Goal: Task Accomplishment & Management: Manage account settings

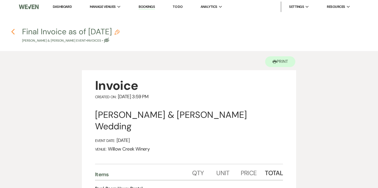
click at [12, 32] on use "button" at bounding box center [12, 32] width 3 height 6
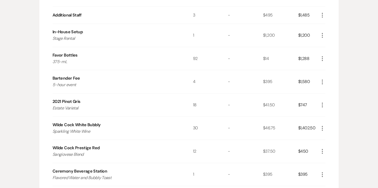
scroll to position [424, 0]
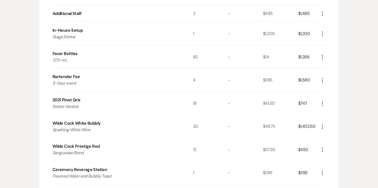
click at [321, 105] on icon "More" at bounding box center [322, 104] width 6 height 6
click at [335, 113] on button "Pencil Edit" at bounding box center [332, 114] width 27 height 8
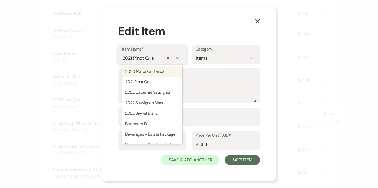
click at [133, 58] on div "2021 Pinot Gris" at bounding box center [138, 58] width 31 height 7
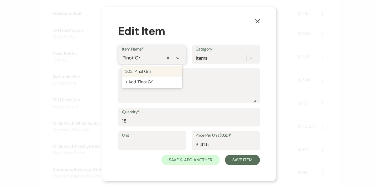
type input "Pinot Gris"
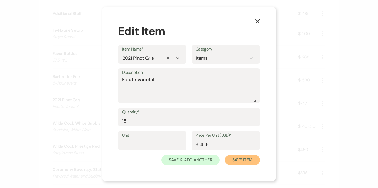
click at [240, 162] on button "Save Item" at bounding box center [242, 160] width 35 height 10
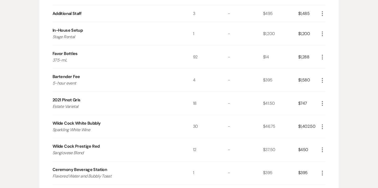
click at [322, 103] on use "button" at bounding box center [322, 103] width 1 height 5
click at [333, 113] on button "Pencil Edit" at bounding box center [332, 114] width 27 height 8
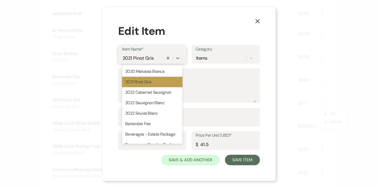
click at [144, 57] on div "2021 Pinot Gris" at bounding box center [138, 58] width 31 height 7
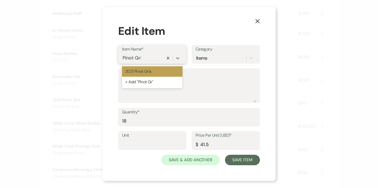
type input "Pinot Gris"
click at [146, 83] on div "+ Add "Pinot Gris"" at bounding box center [152, 82] width 60 height 10
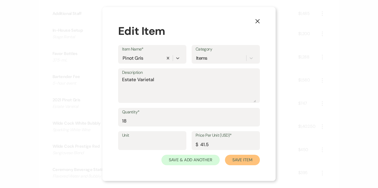
click at [250, 162] on button "Save Item" at bounding box center [242, 160] width 35 height 10
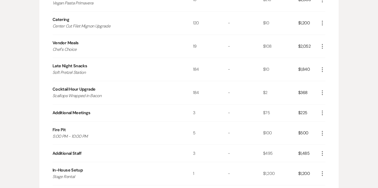
scroll to position [282, 0]
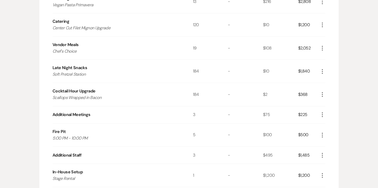
click at [321, 52] on div "More" at bounding box center [322, 48] width 6 height 23
click at [323, 48] on use "button" at bounding box center [322, 48] width 1 height 5
click at [337, 61] on button "Pencil Edit" at bounding box center [332, 58] width 27 height 8
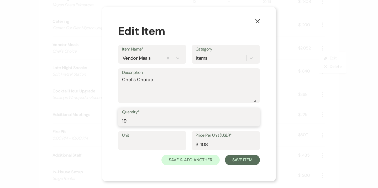
click at [136, 119] on input "19" at bounding box center [189, 121] width 134 height 10
type input "17"
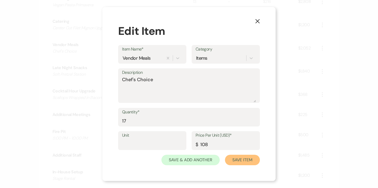
click at [248, 160] on button "Save Item" at bounding box center [242, 160] width 35 height 10
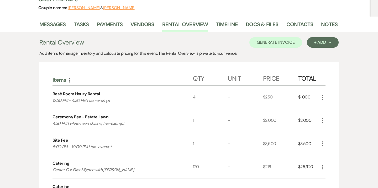
scroll to position [0, 0]
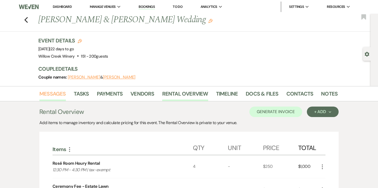
click at [60, 95] on link "Messages" at bounding box center [52, 96] width 27 height 12
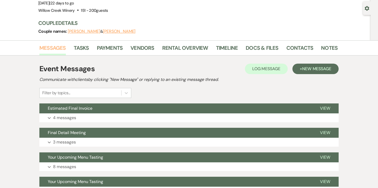
scroll to position [50, 0]
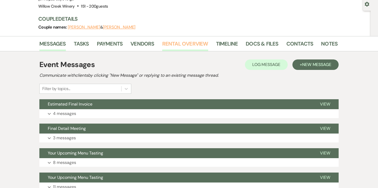
click at [190, 46] on link "Rental Overview" at bounding box center [185, 46] width 46 height 12
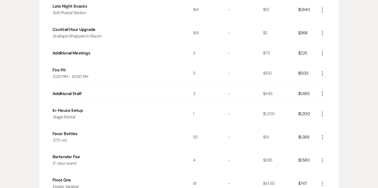
scroll to position [308, 0]
